Goal: Information Seeking & Learning: Stay updated

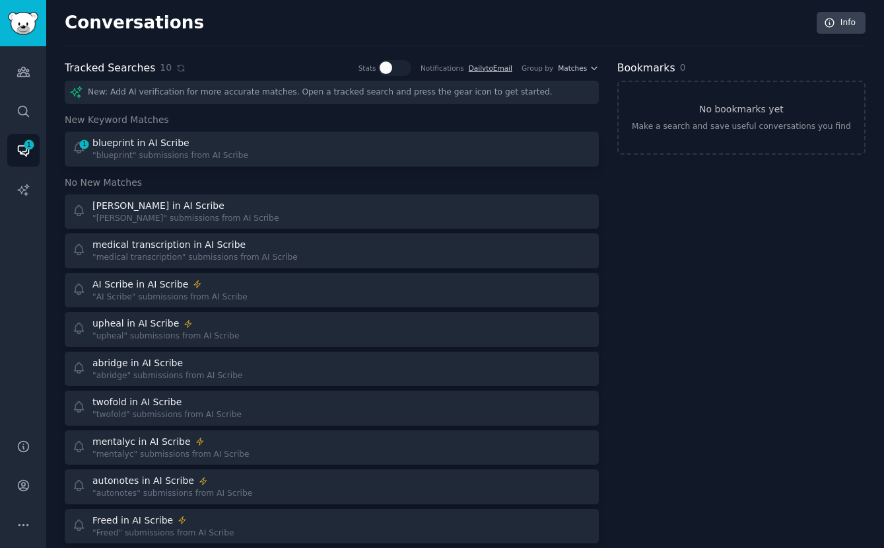
click at [169, 119] on h3 "New Keyword Matches" at bounding box center [332, 120] width 534 height 14
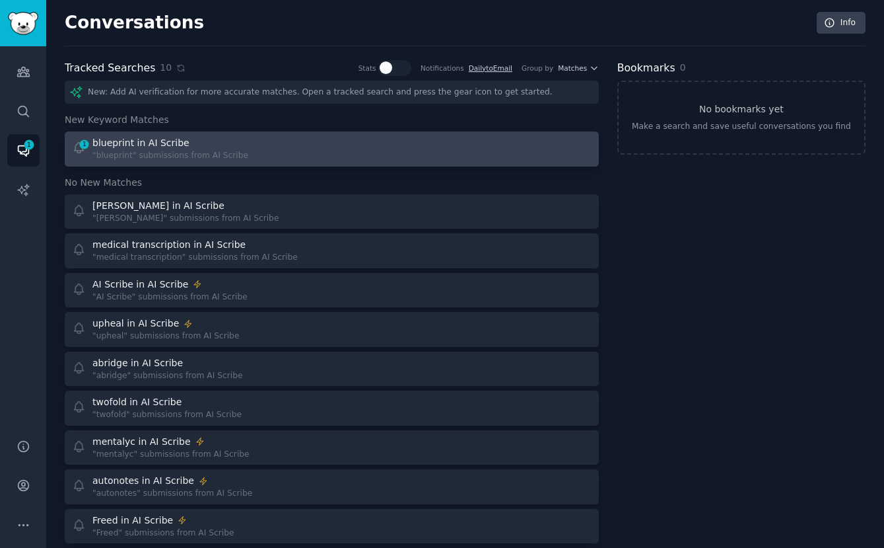
click at [164, 131] on div "New: Add AI verification for more accurate matches. Open a tracked search and p…" at bounding box center [332, 331] width 534 height 500
click at [280, 162] on link "1 blueprint in AI Scribe "blueprint" submissions from AI Scribe" at bounding box center [332, 148] width 534 height 35
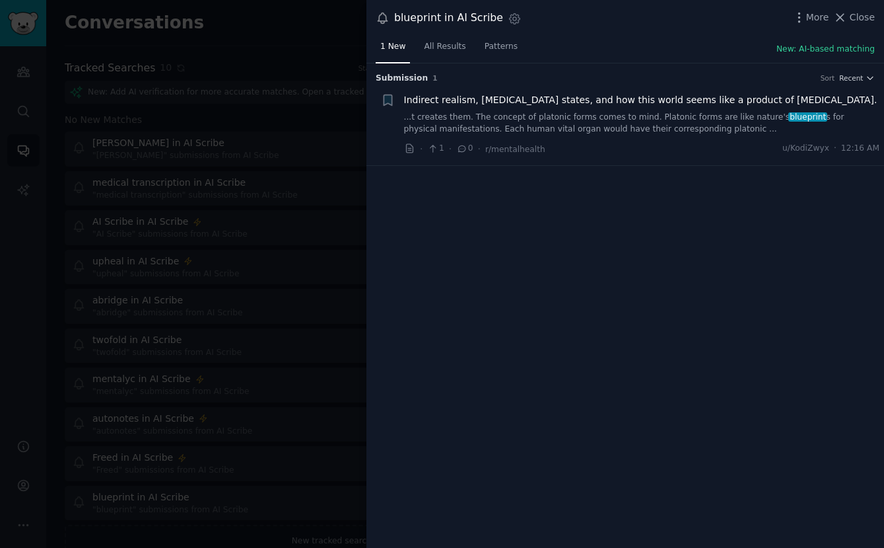
click at [278, 131] on div at bounding box center [442, 274] width 884 height 548
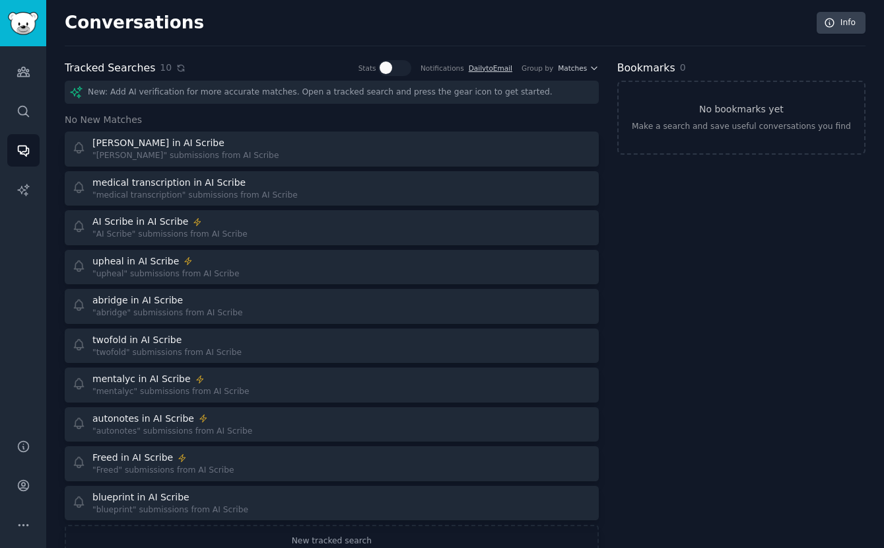
click at [176, 69] on icon at bounding box center [180, 67] width 9 height 9
click at [173, 73] on div "10" at bounding box center [173, 68] width 26 height 14
click at [176, 67] on icon at bounding box center [180, 67] width 9 height 9
click at [176, 64] on icon at bounding box center [180, 67] width 9 height 9
click at [179, 66] on icon at bounding box center [180, 67] width 9 height 9
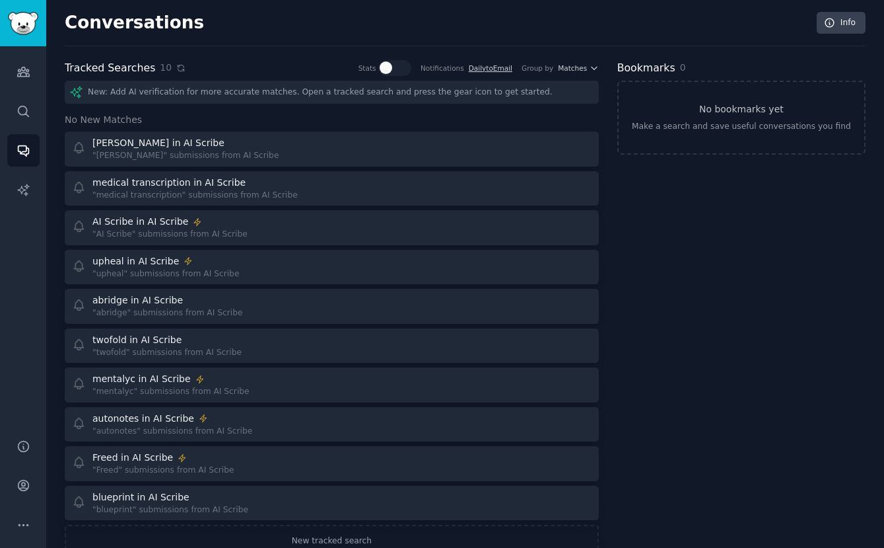
click at [178, 71] on icon at bounding box center [181, 68] width 6 height 6
